Goal: Navigation & Orientation: Find specific page/section

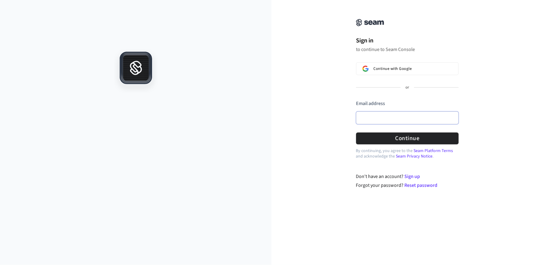
click at [382, 118] on input "Email address" at bounding box center [407, 117] width 103 height 13
click at [501, 78] on div "Sign in to continue to Seam Console Continue with Google or Email address Passw…" at bounding box center [406, 98] width 271 height 182
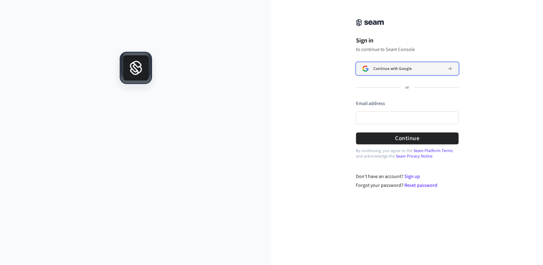
click at [435, 68] on div "Continue with Google" at bounding box center [407, 68] width 69 height 5
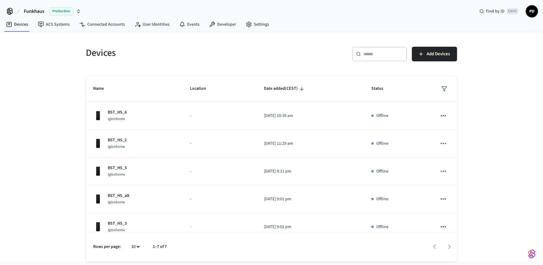
click at [38, 11] on span "Funkhaus" at bounding box center [34, 11] width 20 height 7
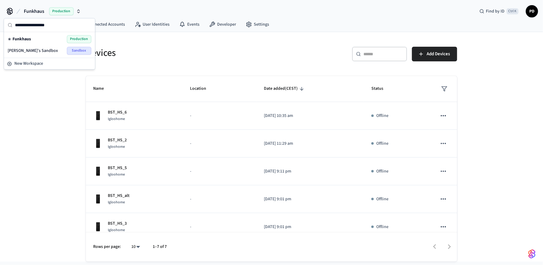
click at [27, 38] on span "Funkhaus" at bounding box center [22, 39] width 18 height 6
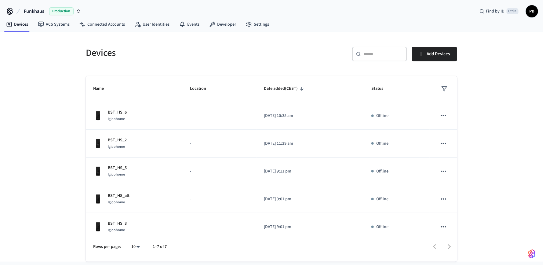
click at [11, 12] on icon at bounding box center [10, 11] width 10 height 10
click at [34, 10] on span "Funkhaus" at bounding box center [34, 11] width 20 height 7
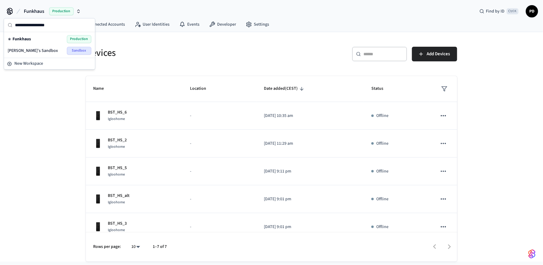
click at [180, 51] on h5 "Devices" at bounding box center [177, 53] width 182 height 13
